Goal: Task Accomplishment & Management: Manage account settings

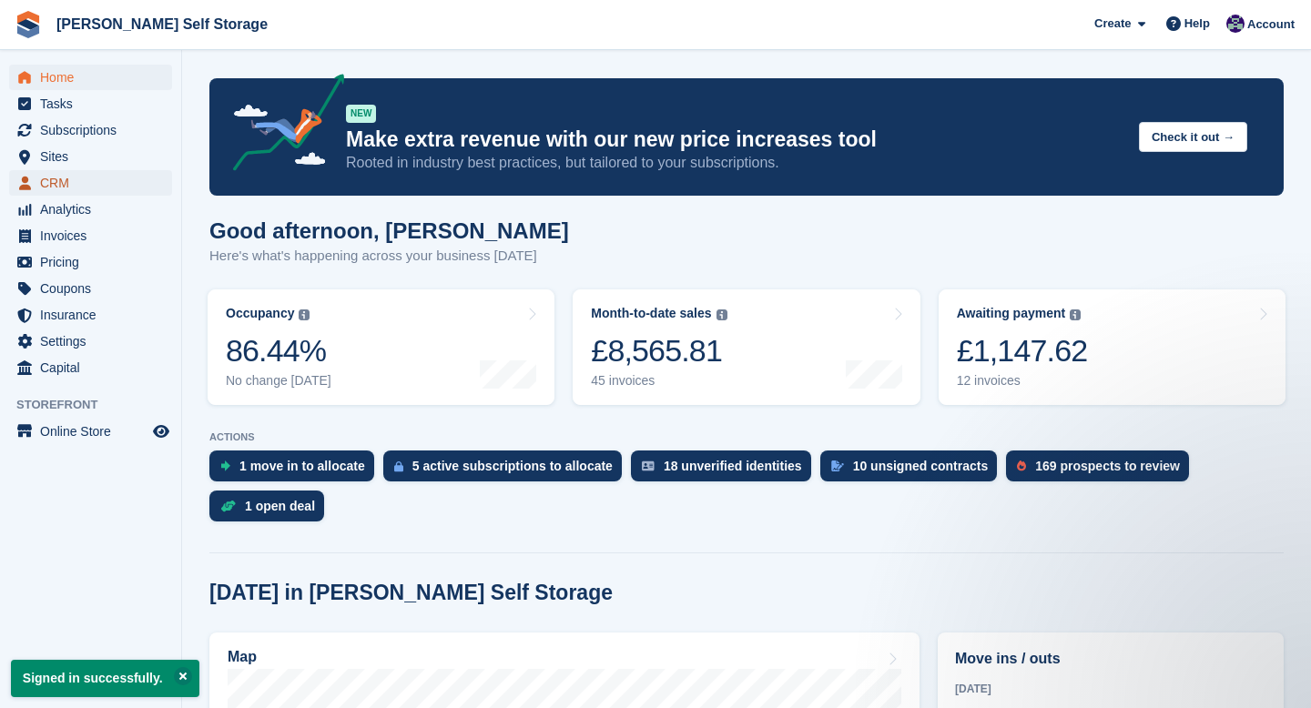
click at [61, 183] on span "CRM" at bounding box center [94, 182] width 109 height 25
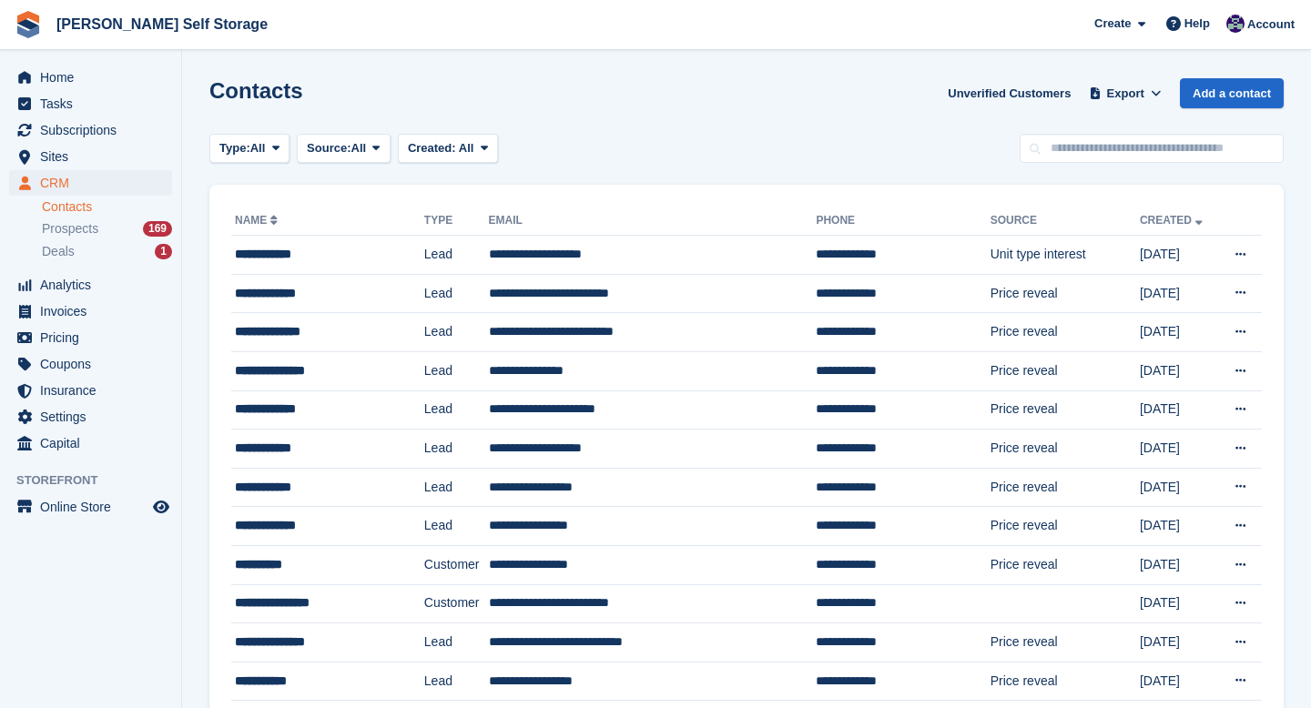
click at [61, 208] on link "Contacts" at bounding box center [107, 206] width 130 height 17
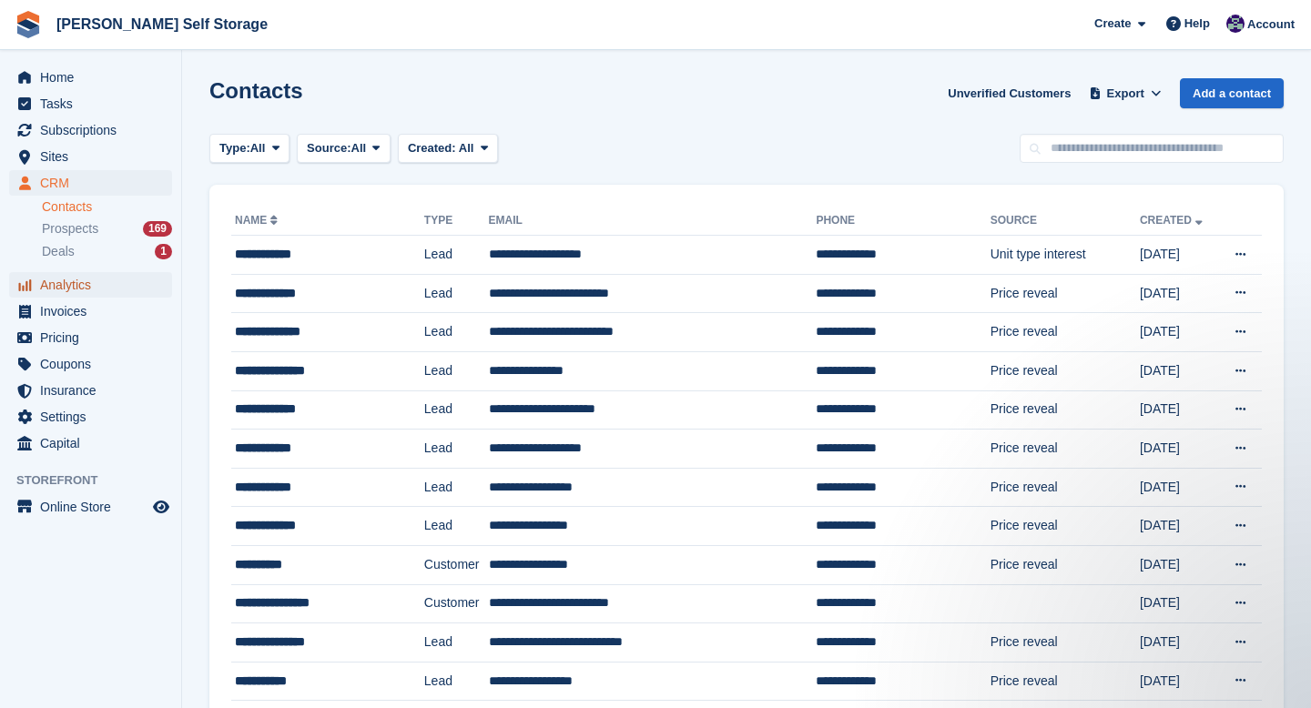
click at [52, 281] on span "Analytics" at bounding box center [94, 284] width 109 height 25
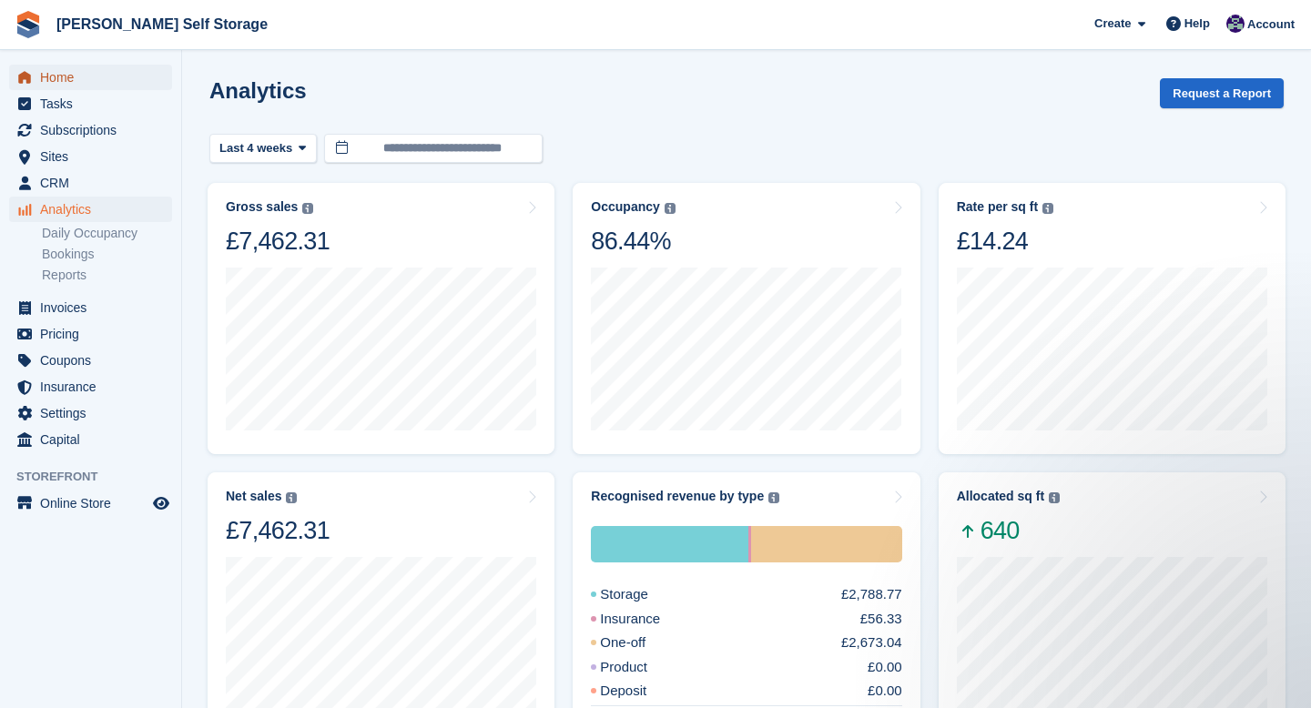
click at [59, 75] on span "Home" at bounding box center [94, 77] width 109 height 25
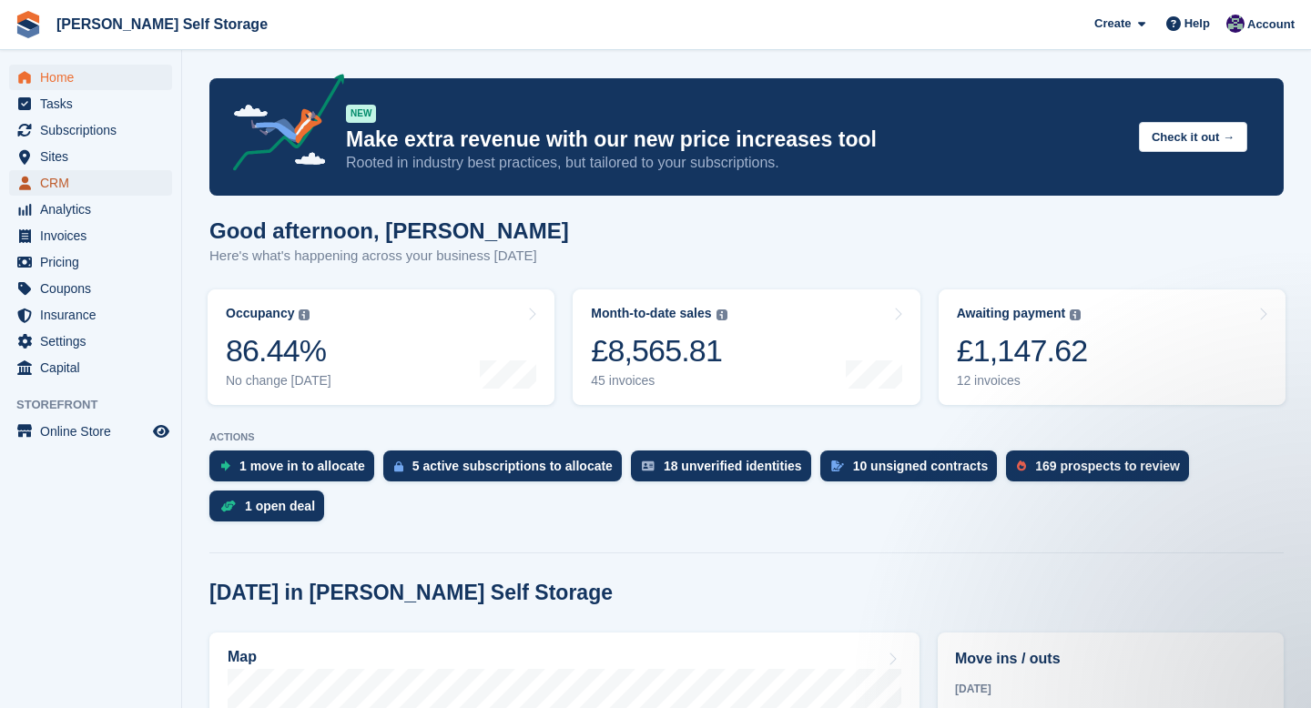
click at [67, 187] on span "CRM" at bounding box center [94, 182] width 109 height 25
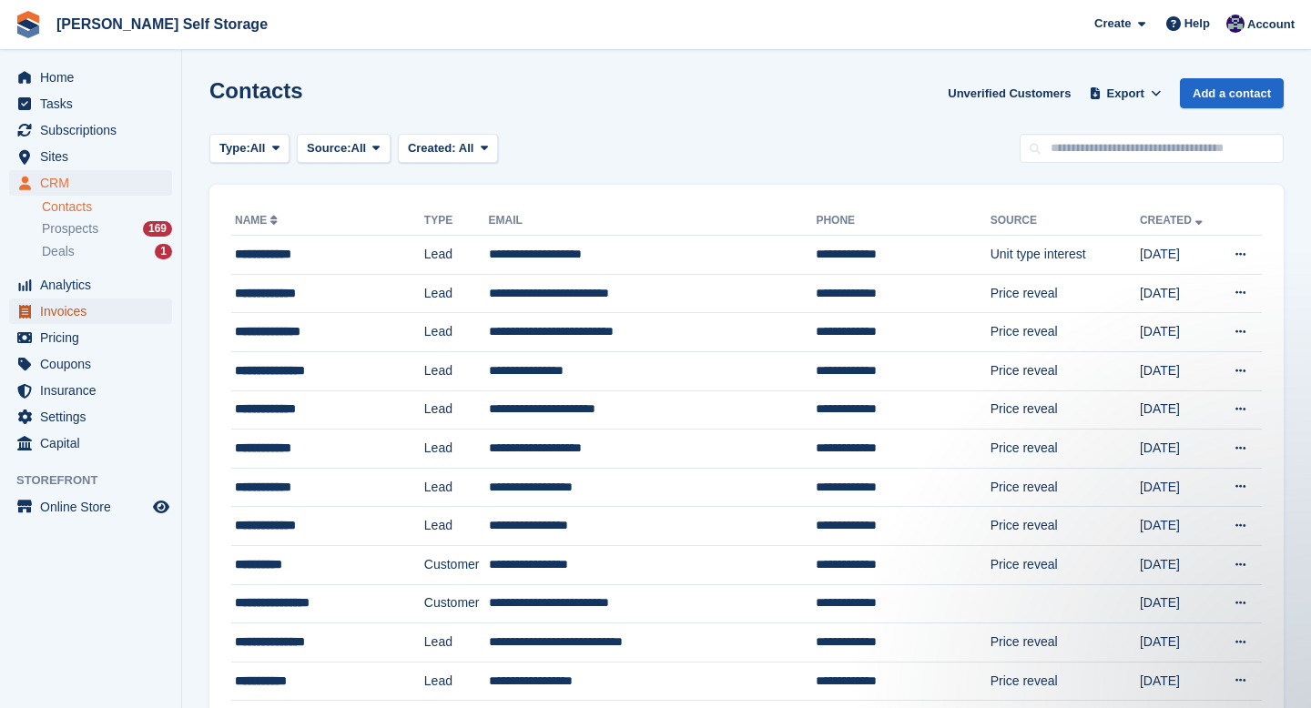
click at [65, 319] on span "Invoices" at bounding box center [94, 311] width 109 height 25
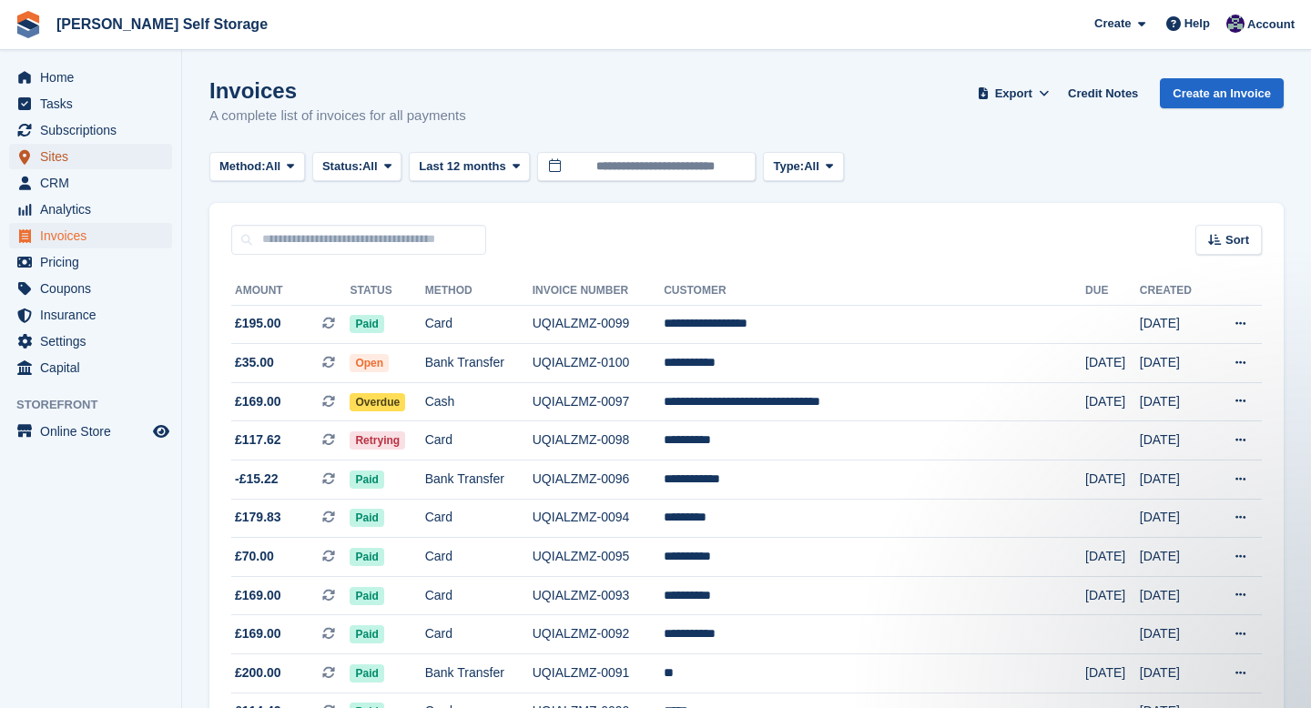
click at [50, 153] on span "Sites" at bounding box center [94, 156] width 109 height 25
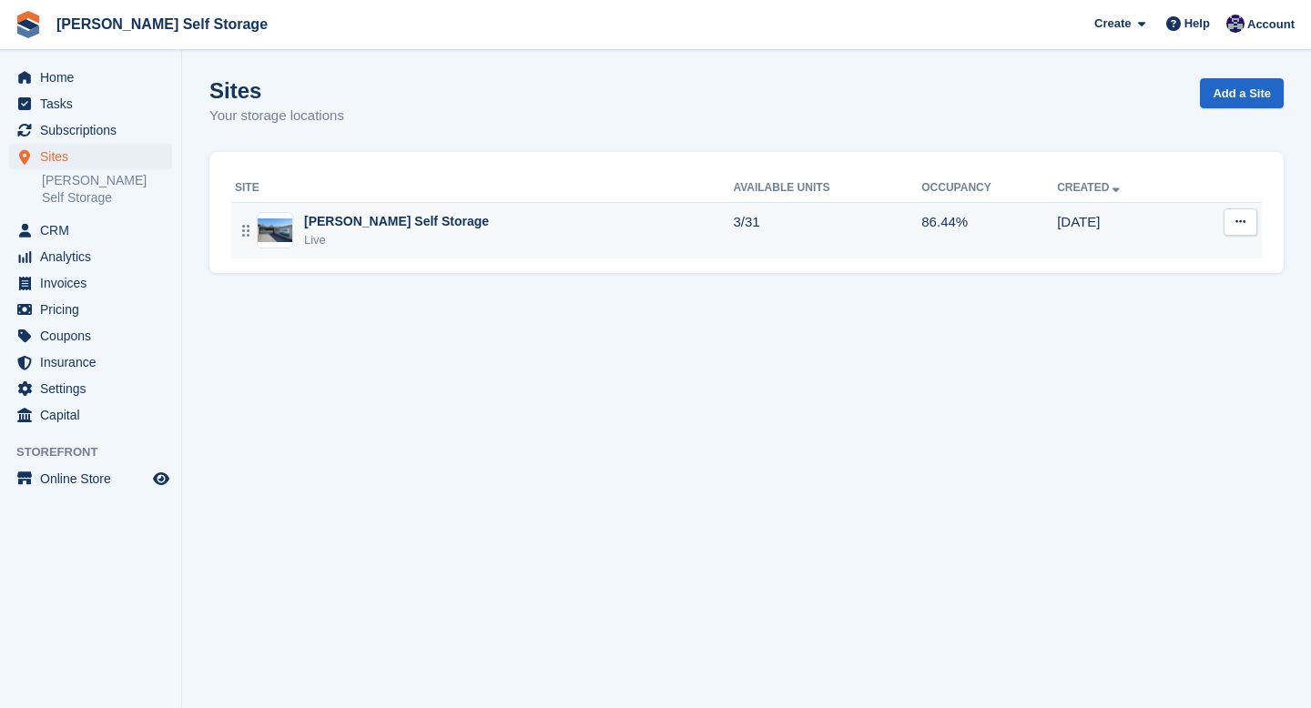
click at [352, 230] on div "[PERSON_NAME] Self Storage" at bounding box center [396, 221] width 185 height 19
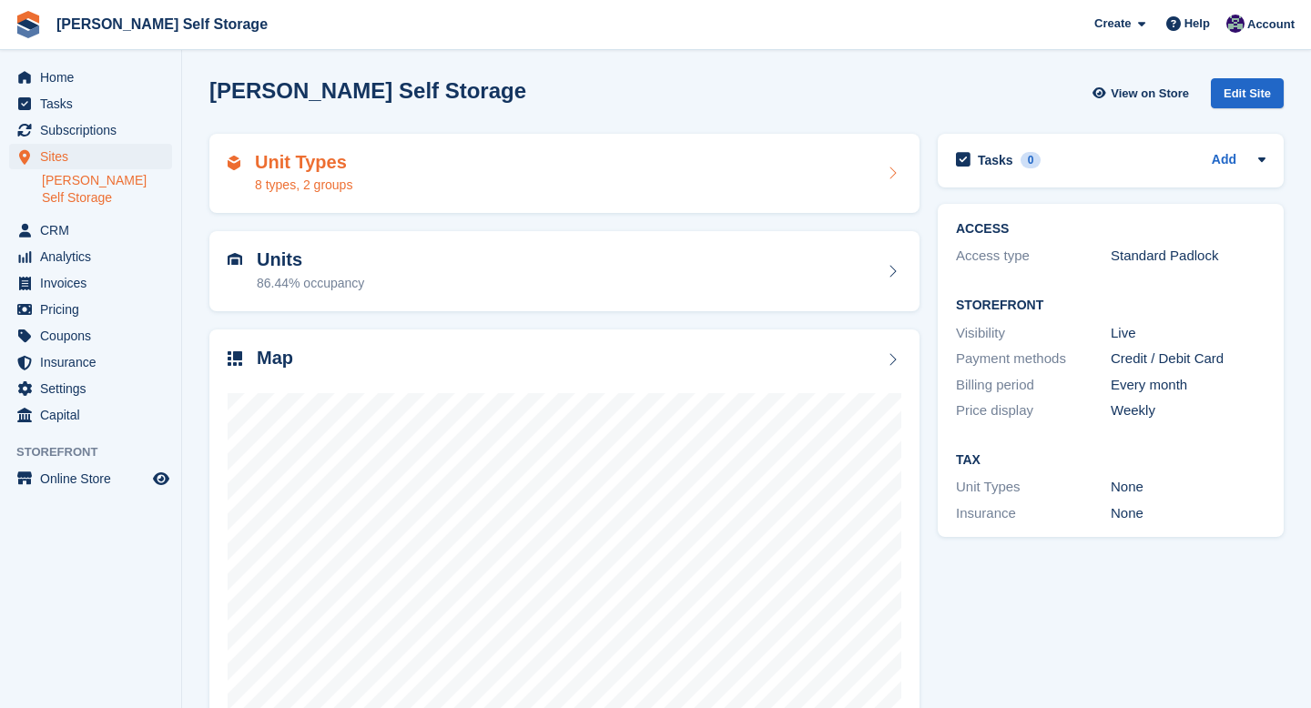
click at [349, 164] on h2 "Unit Types" at bounding box center [303, 162] width 97 height 21
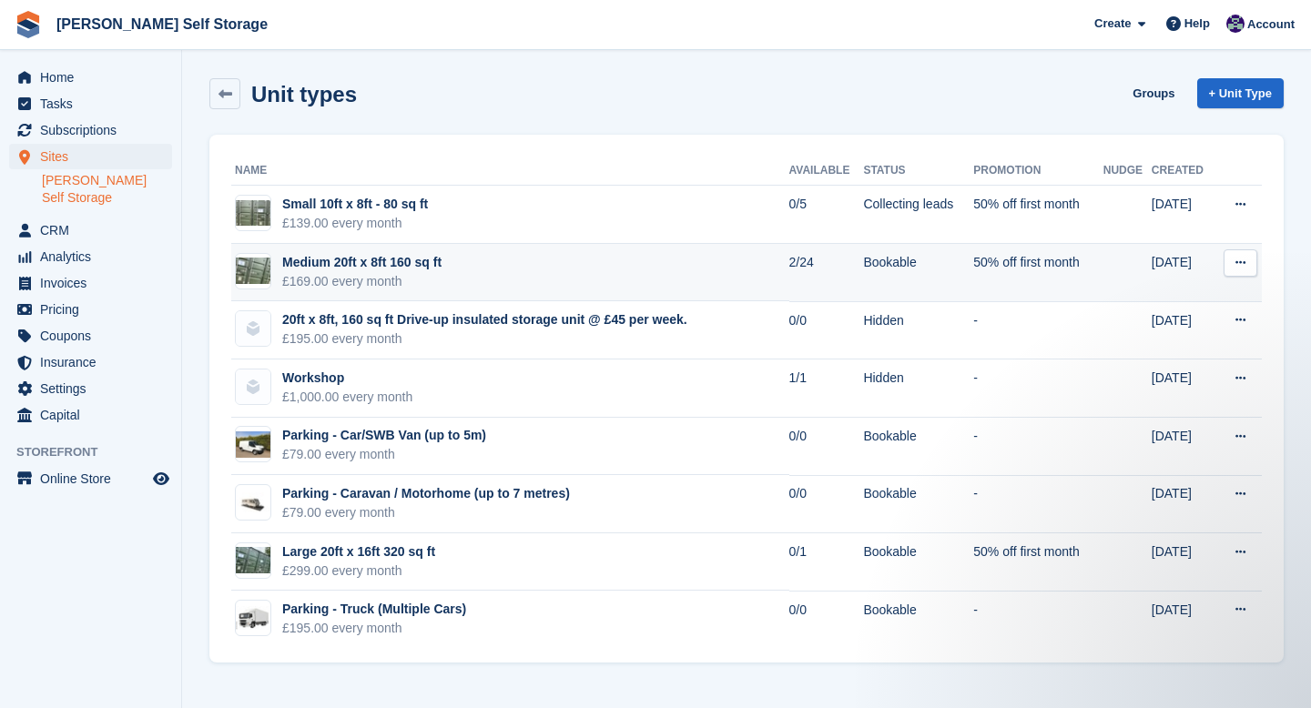
click at [373, 261] on div "Medium 20ft x 8ft 160 sq ft" at bounding box center [361, 262] width 159 height 19
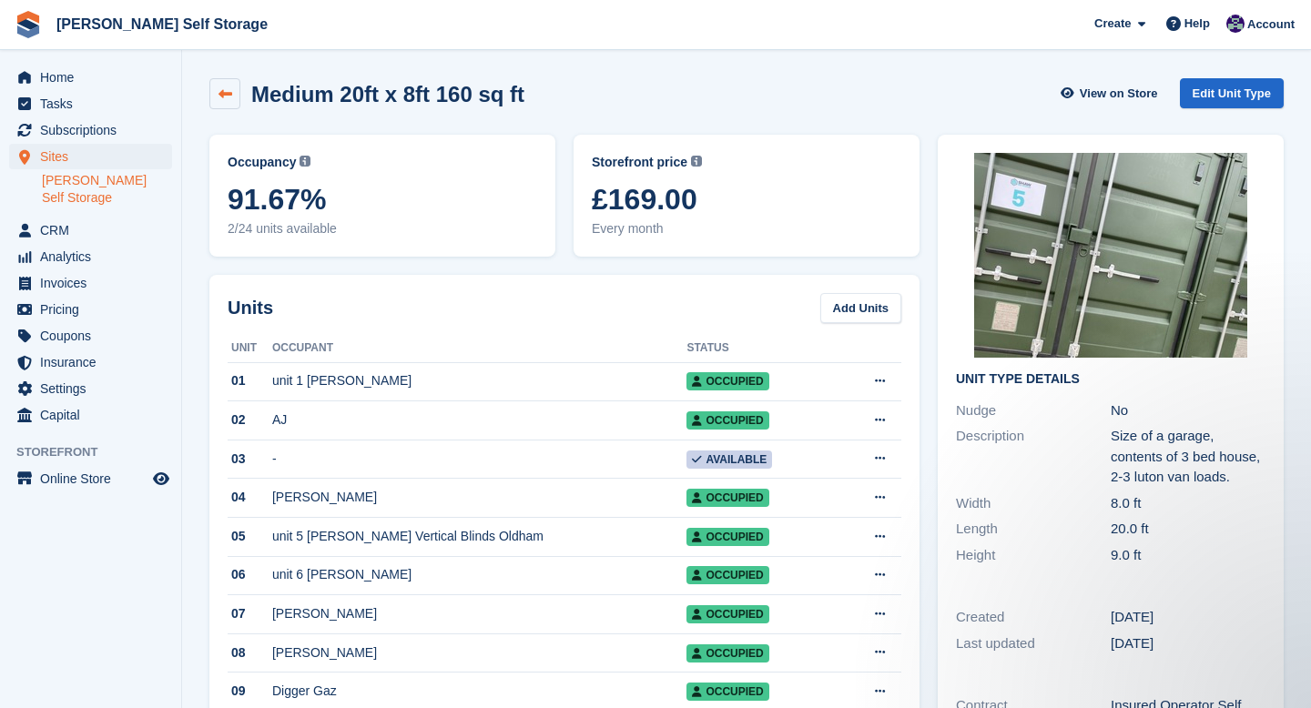
click at [222, 90] on icon at bounding box center [225, 94] width 14 height 14
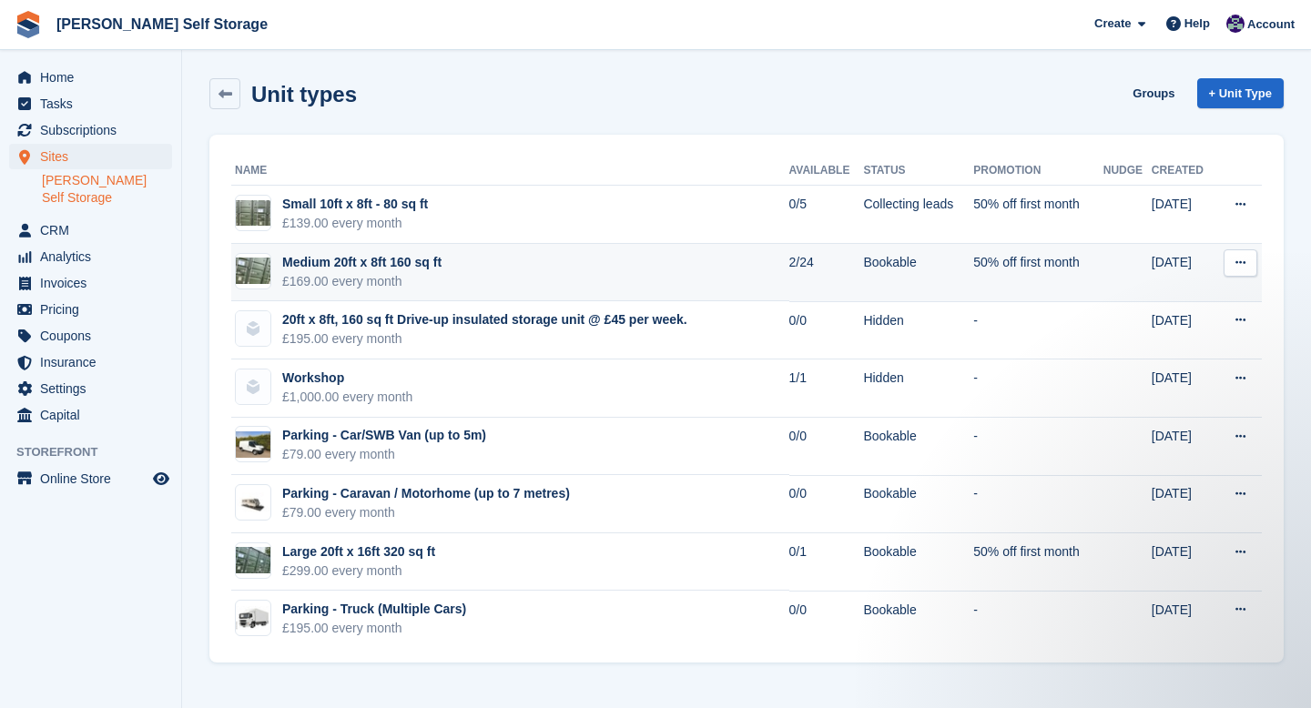
click at [441, 266] on div "Medium 20ft x 8ft 160 sq ft" at bounding box center [361, 262] width 159 height 19
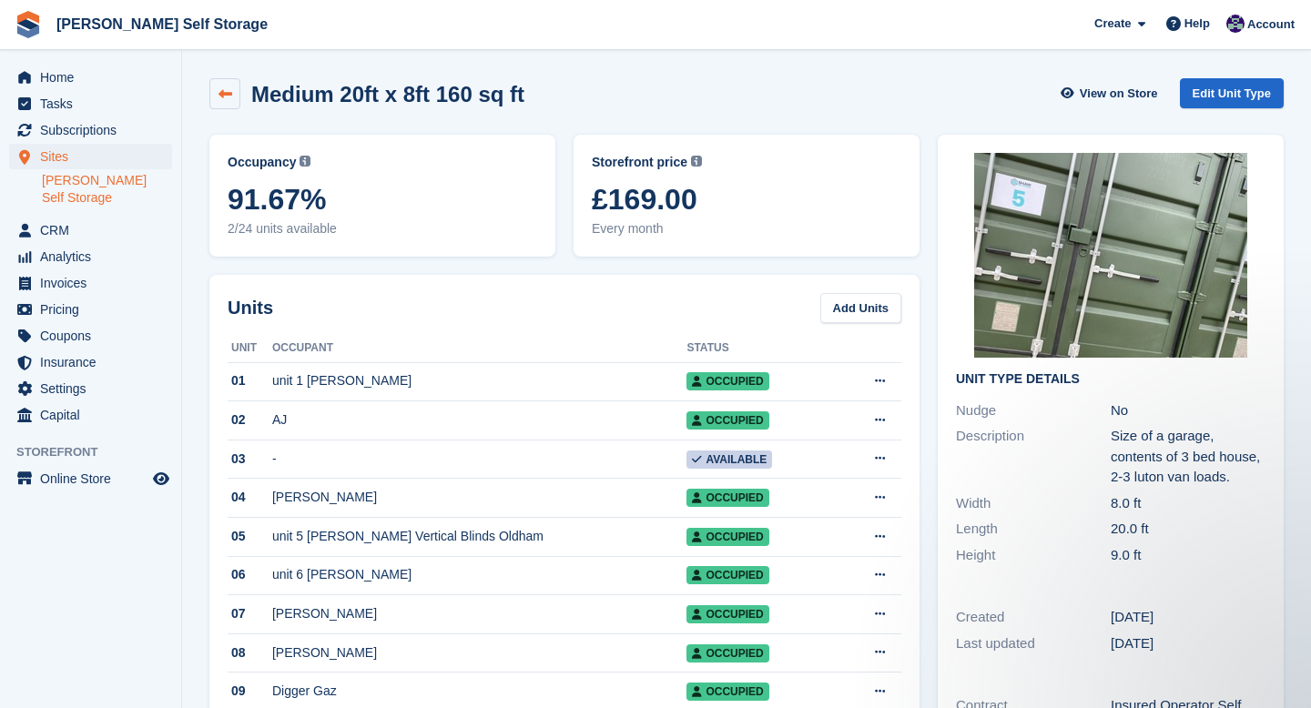
click at [224, 90] on icon at bounding box center [225, 94] width 14 height 14
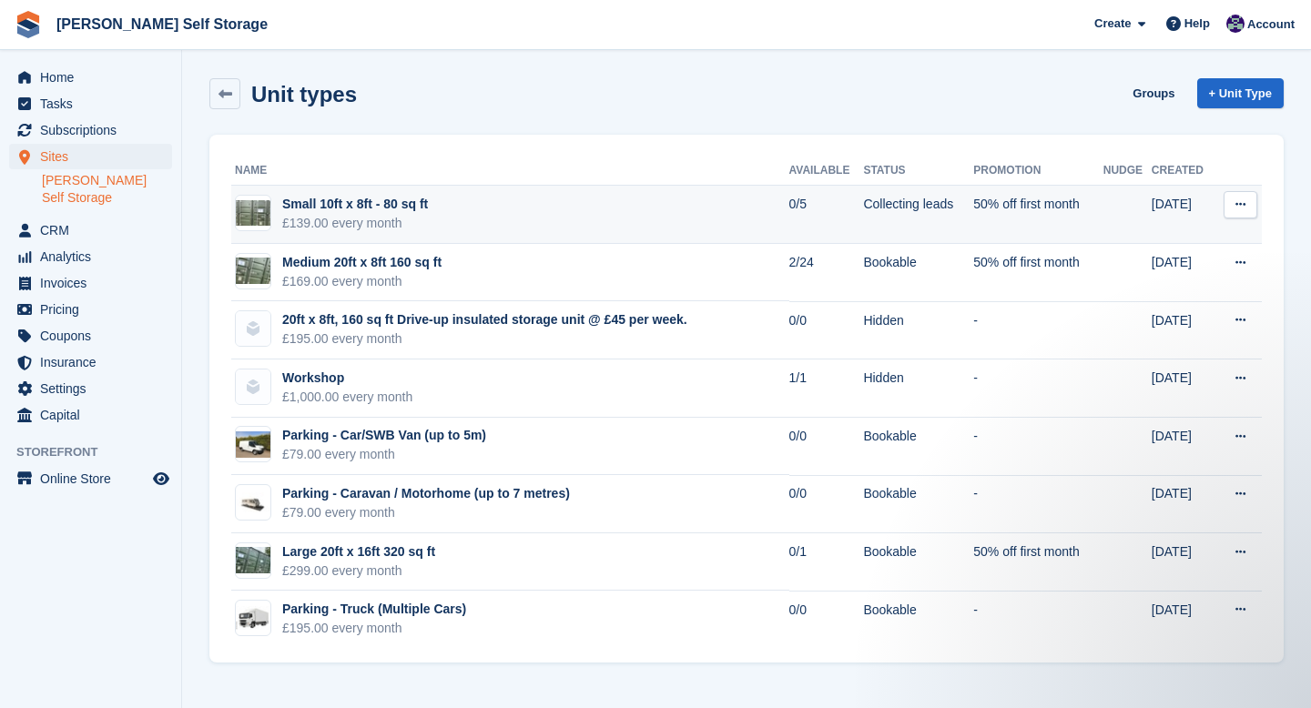
click at [417, 206] on div "Small 10ft x 8ft - 80 sq ft" at bounding box center [355, 204] width 146 height 19
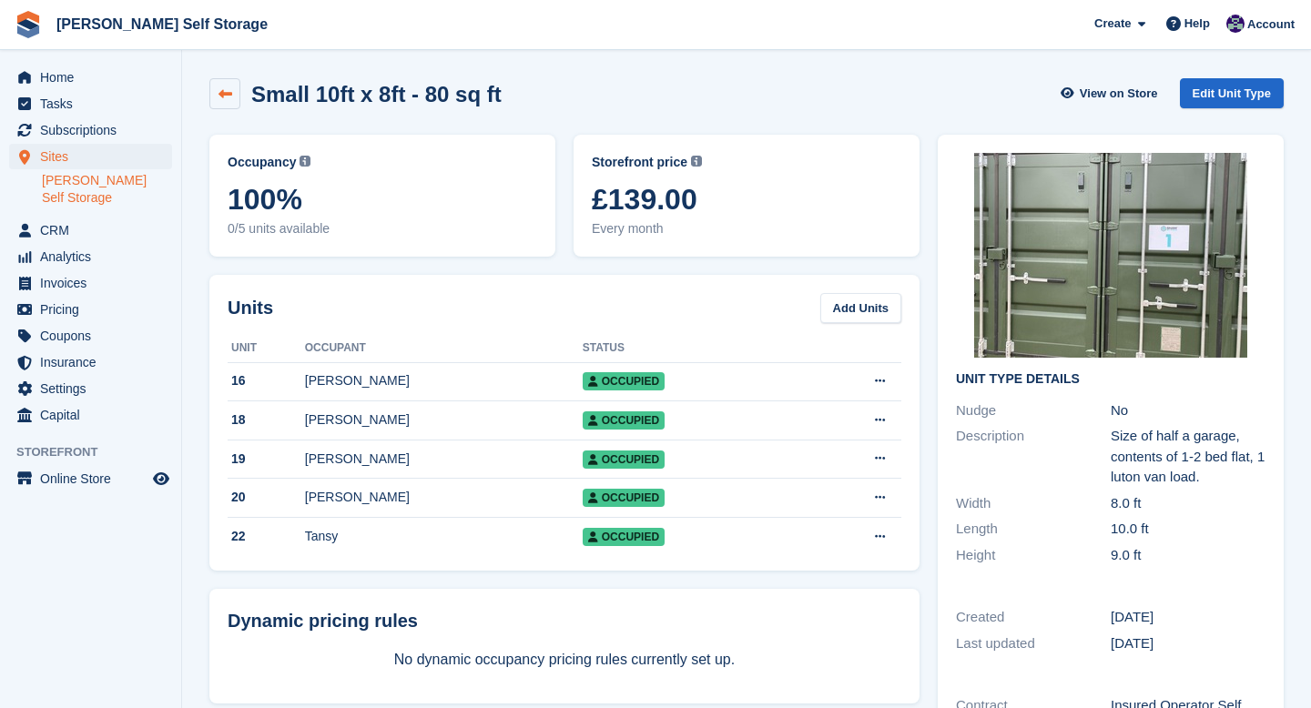
click at [228, 96] on icon at bounding box center [225, 94] width 14 height 14
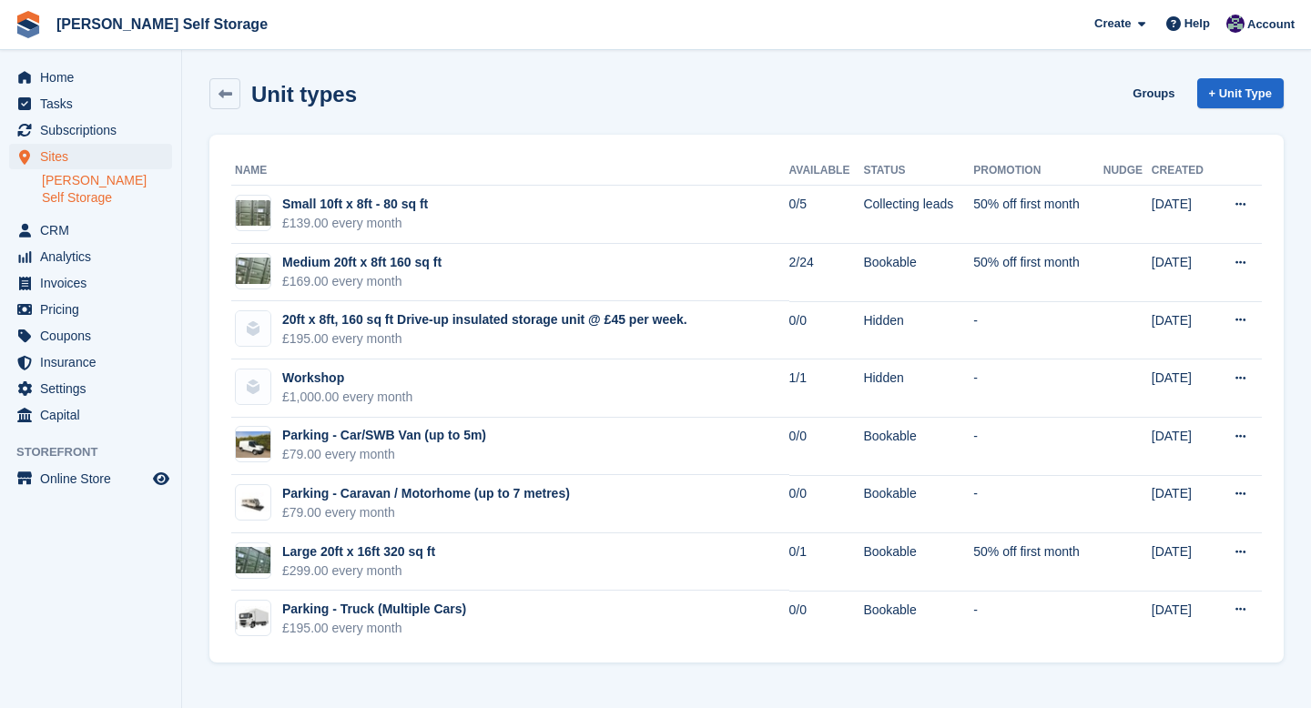
click at [72, 187] on link "[PERSON_NAME] Self Storage" at bounding box center [107, 189] width 130 height 35
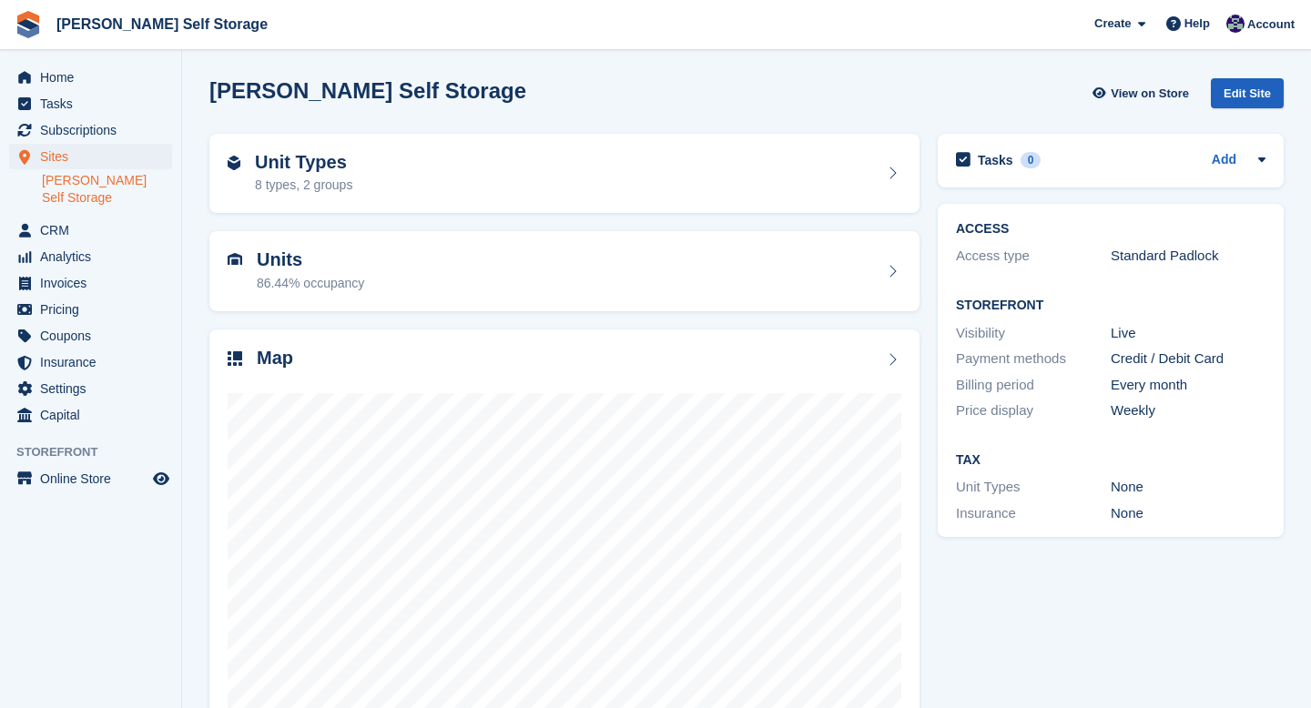
click at [1239, 81] on div "Edit Site" at bounding box center [1247, 93] width 73 height 30
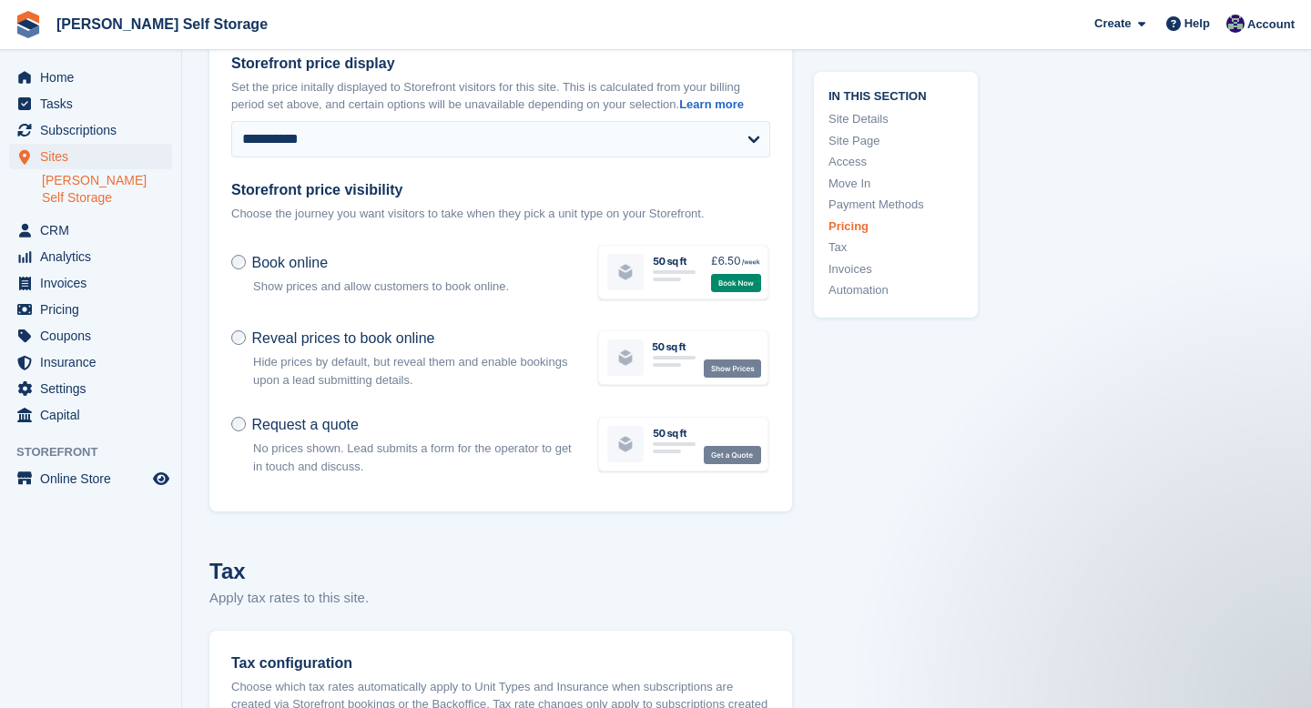
scroll to position [7292, 0]
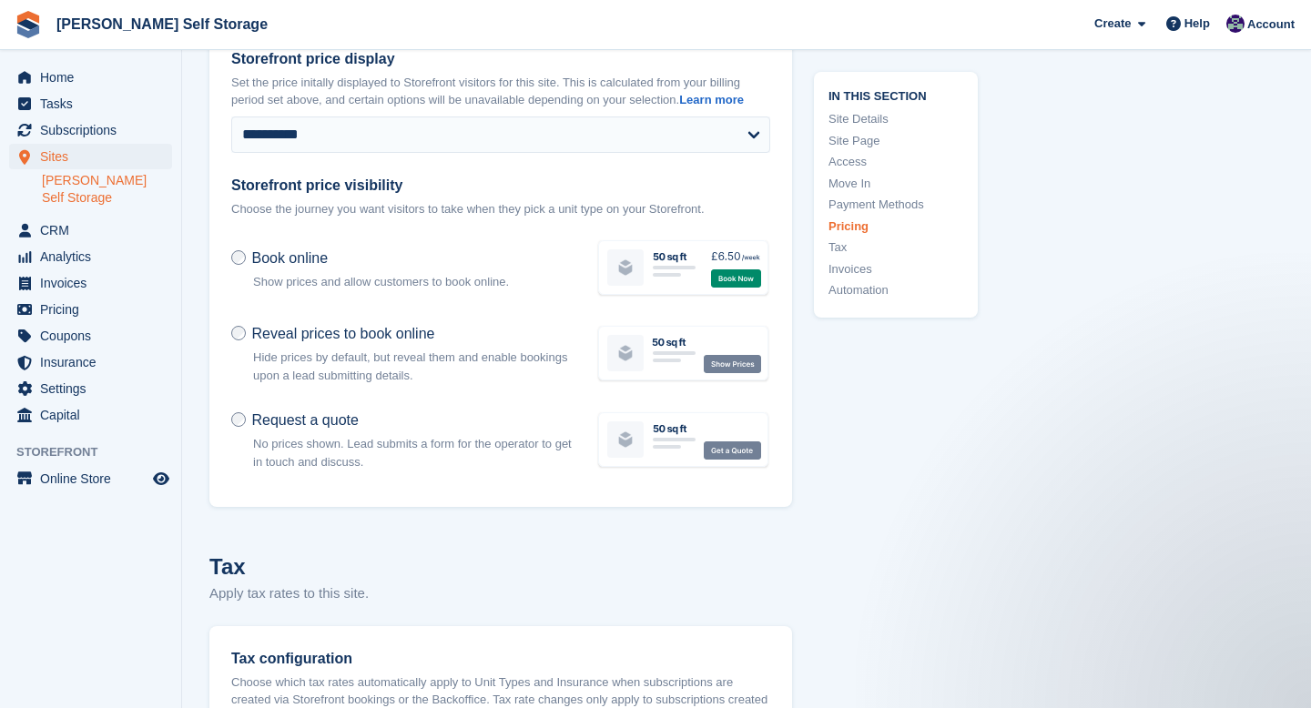
click at [237, 336] on label "Reveal prices to book online" at bounding box center [332, 333] width 203 height 19
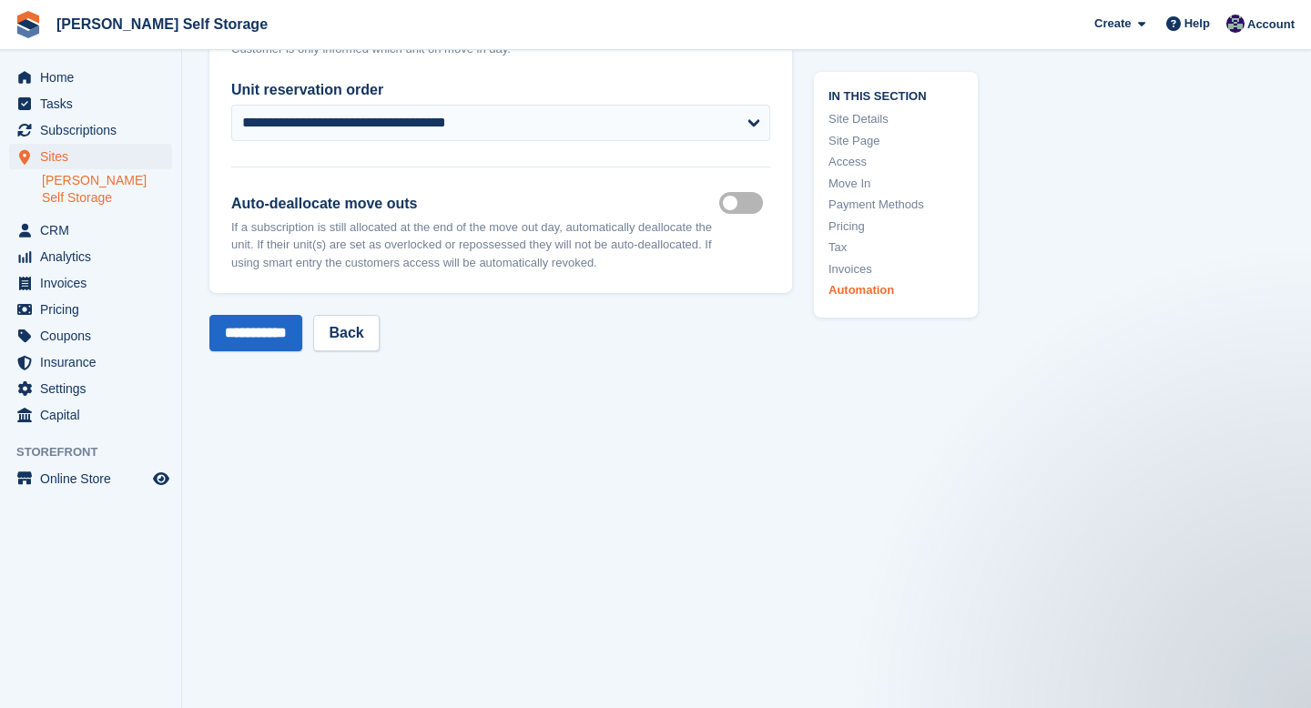
scroll to position [8498, 0]
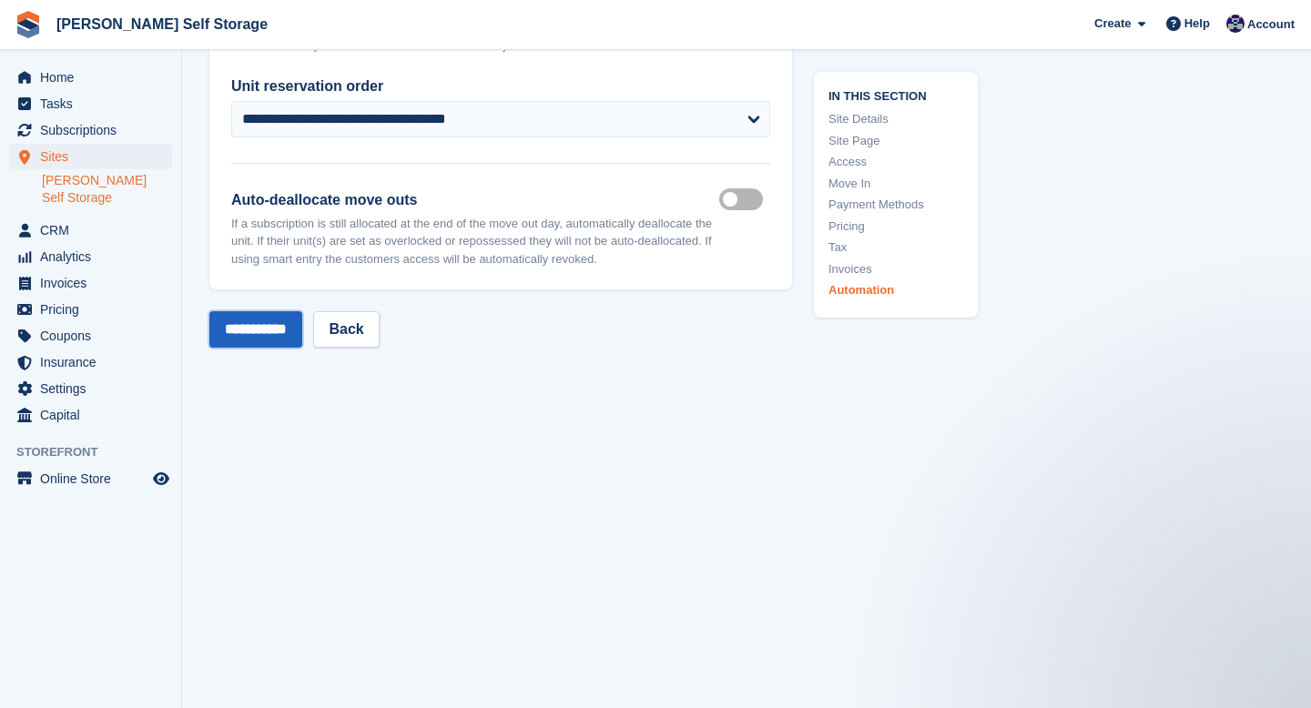
click at [235, 329] on input "**********" at bounding box center [255, 329] width 93 height 36
